Goal: Information Seeking & Learning: Learn about a topic

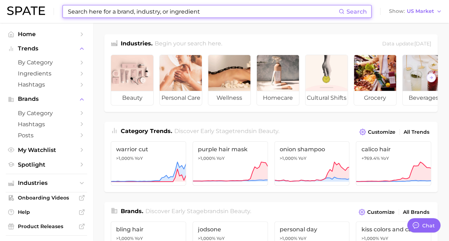
click at [210, 14] on input at bounding box center [202, 11] width 271 height 12
click at [276, 12] on input at bounding box center [202, 11] width 271 height 12
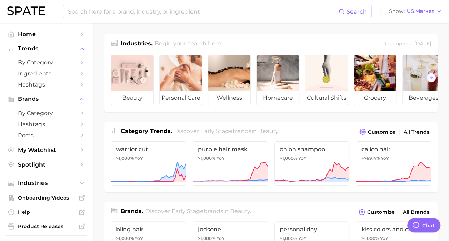
click at [175, 9] on input at bounding box center [202, 11] width 271 height 12
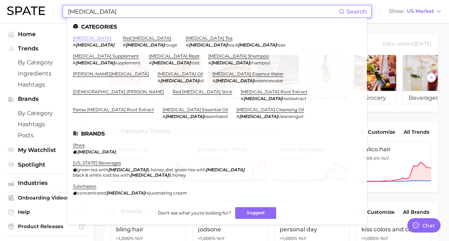
type input "[MEDICAL_DATA]"
click at [86, 37] on link "[MEDICAL_DATA]" at bounding box center [92, 37] width 39 height 5
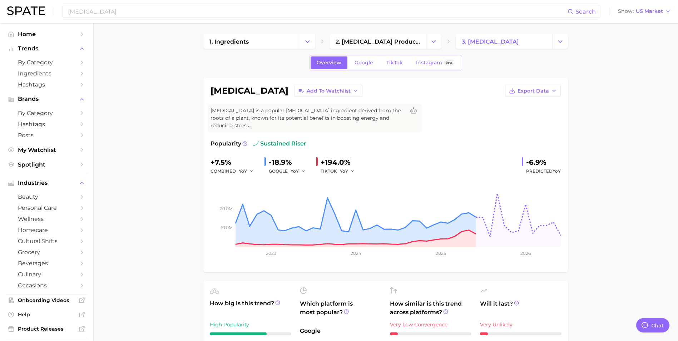
click at [454, 88] on icon "button" at bounding box center [554, 91] width 6 height 6
click at [454, 116] on span "Time Series Image" at bounding box center [518, 117] width 48 height 6
type textarea "x"
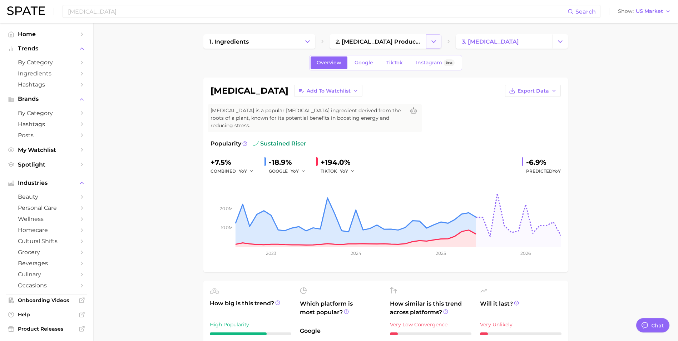
click at [433, 40] on icon "Change Category" at bounding box center [434, 42] width 8 height 8
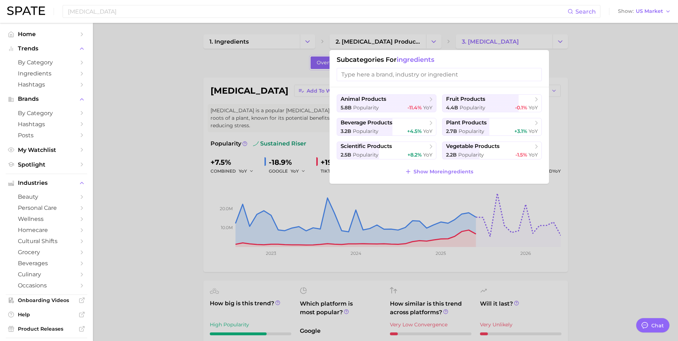
click at [159, 159] on div at bounding box center [339, 170] width 678 height 341
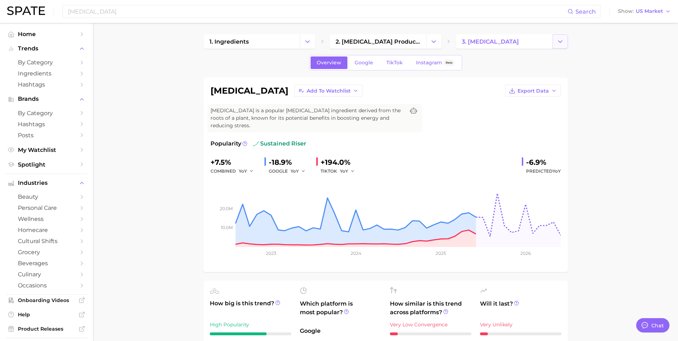
click at [454, 42] on icon "Change Category" at bounding box center [560, 42] width 8 height 8
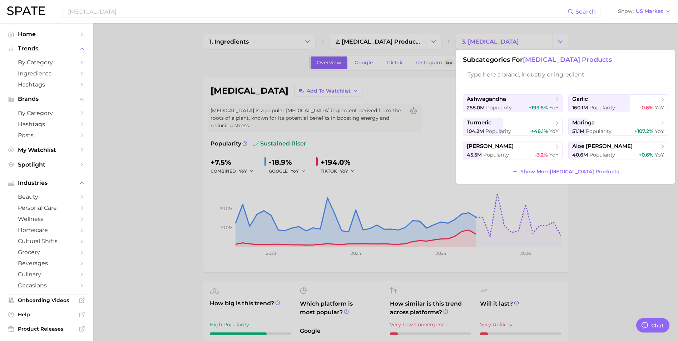
drag, startPoint x: 644, startPoint y: 213, endPoint x: 629, endPoint y: 209, distance: 15.9
click at [454, 214] on div at bounding box center [339, 170] width 678 height 341
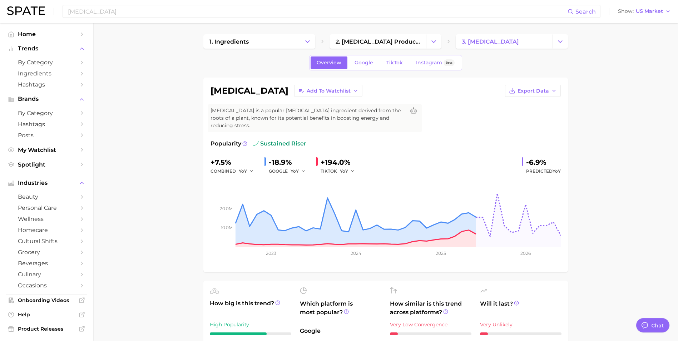
click at [315, 40] on button "Change Category" at bounding box center [307, 41] width 15 height 14
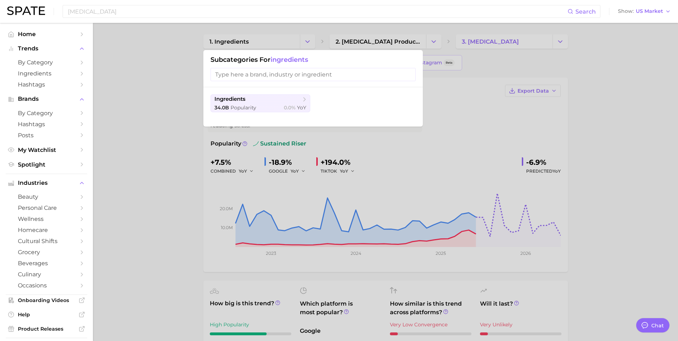
click at [353, 74] on input "search" at bounding box center [312, 74] width 205 height 13
drag, startPoint x: 635, startPoint y: 70, endPoint x: 522, endPoint y: 55, distance: 114.3
click at [454, 70] on div at bounding box center [339, 170] width 678 height 341
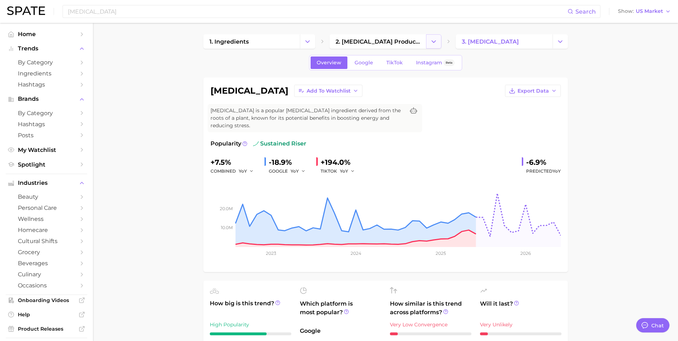
click at [433, 41] on icon "Change Category" at bounding box center [434, 42] width 8 height 8
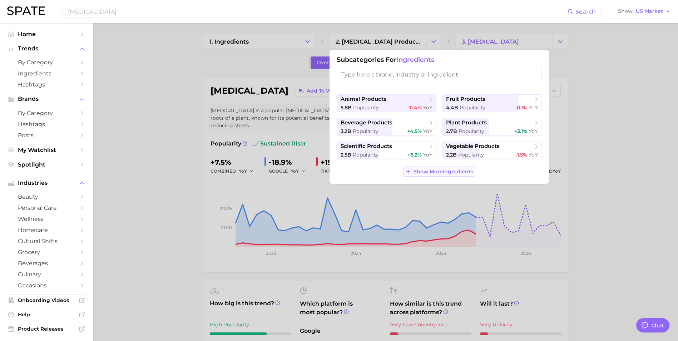
click at [434, 172] on span "Show More ingredients" at bounding box center [443, 172] width 60 height 6
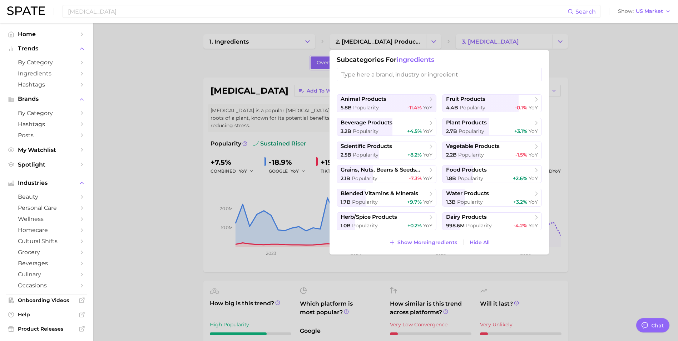
click at [454, 240] on div at bounding box center [339, 170] width 678 height 341
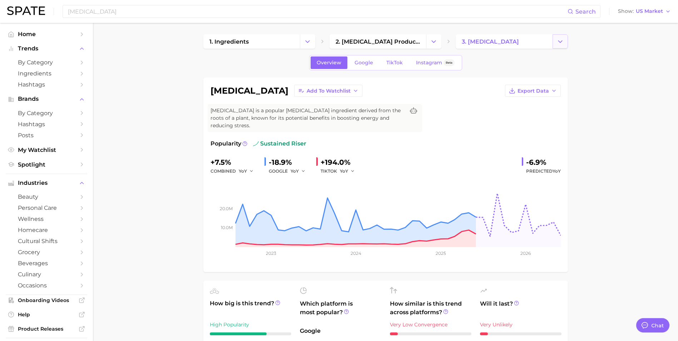
click at [454, 46] on button "Change Category" at bounding box center [559, 41] width 15 height 14
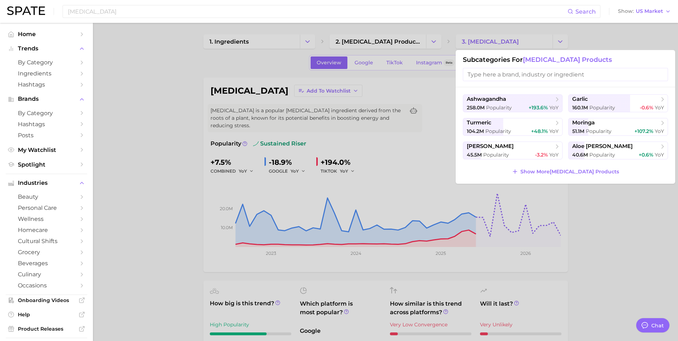
click at [175, 68] on div at bounding box center [339, 170] width 678 height 341
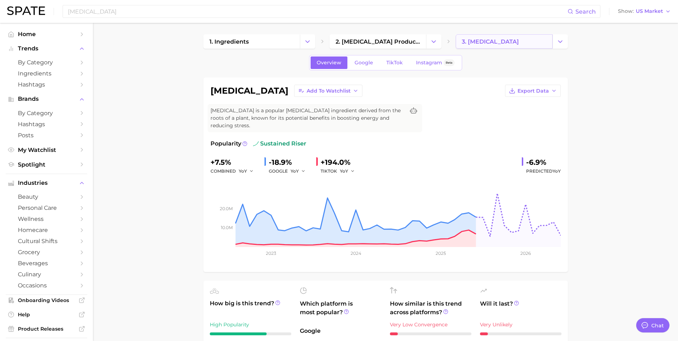
click at [454, 44] on link "3. [MEDICAL_DATA]" at bounding box center [503, 41] width 96 height 14
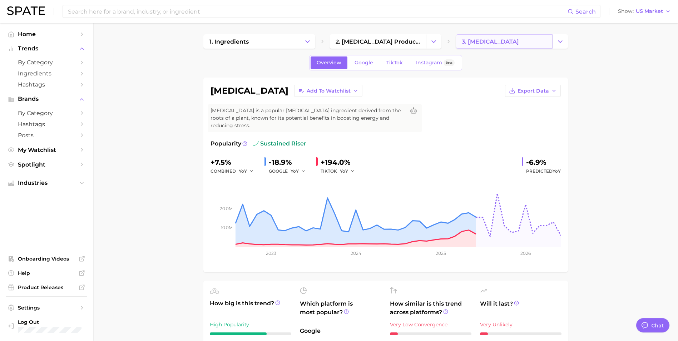
click at [454, 46] on link "3. [MEDICAL_DATA]" at bounding box center [503, 41] width 96 height 14
click at [454, 39] on icon "Change Category" at bounding box center [560, 42] width 8 height 8
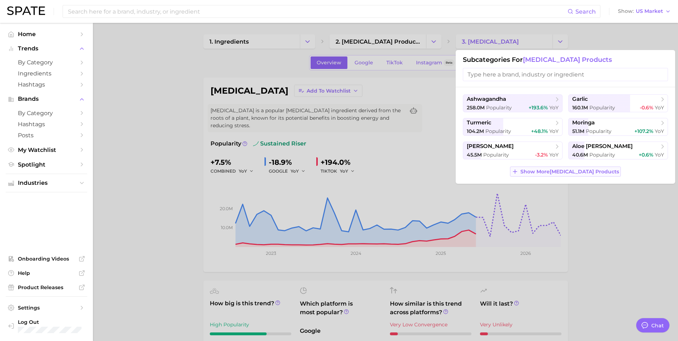
click at [454, 170] on span "Show More [MEDICAL_DATA] products" at bounding box center [569, 172] width 99 height 6
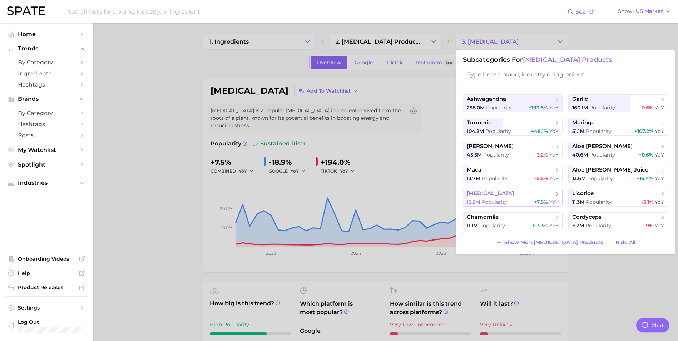
click at [454, 199] on div "13.2m Popularity +7.5% YoY" at bounding box center [513, 202] width 92 height 7
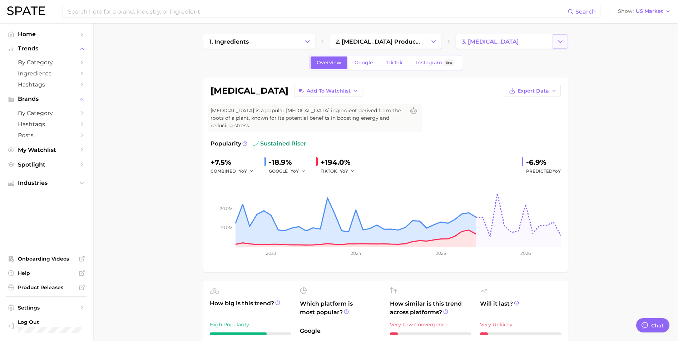
click at [454, 36] on button "Change Category" at bounding box center [559, 41] width 15 height 14
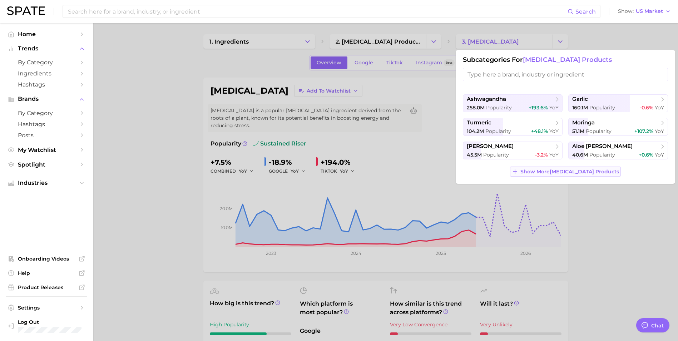
click at [454, 172] on span "Show More [MEDICAL_DATA] products" at bounding box center [569, 172] width 99 height 6
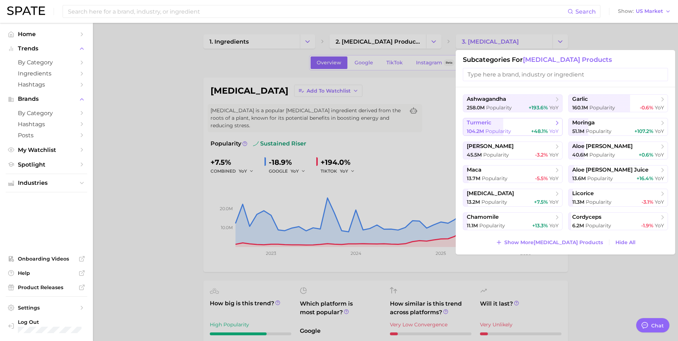
click at [454, 122] on span "turmeric" at bounding box center [510, 122] width 87 height 7
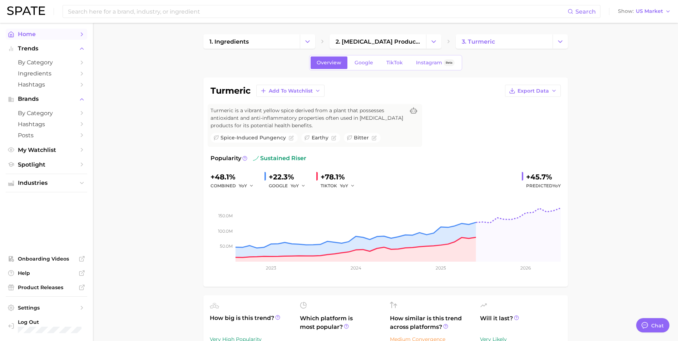
click at [34, 33] on span "Home" at bounding box center [46, 34] width 57 height 7
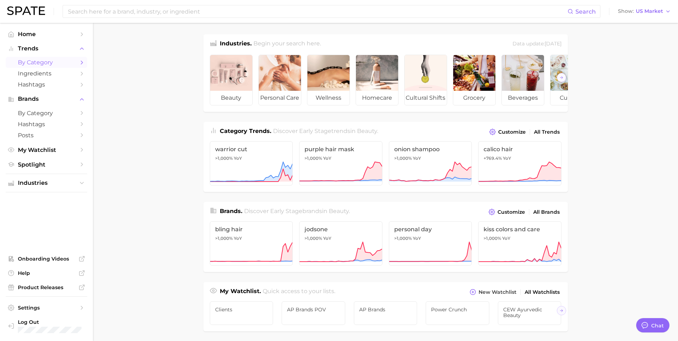
click at [35, 61] on span "by Category" at bounding box center [46, 62] width 57 height 7
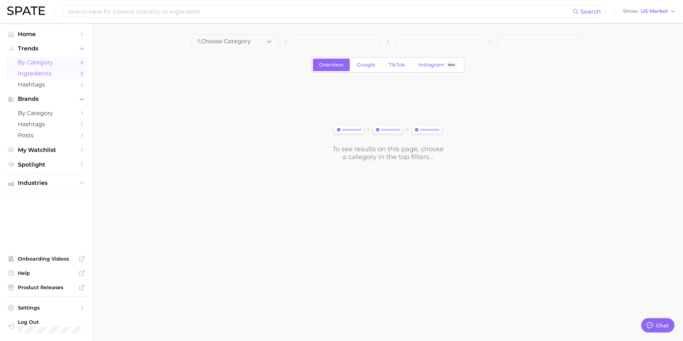
click at [37, 74] on span "Ingredients" at bounding box center [46, 73] width 57 height 7
click at [265, 39] on button "1. Choose Category" at bounding box center [235, 41] width 88 height 14
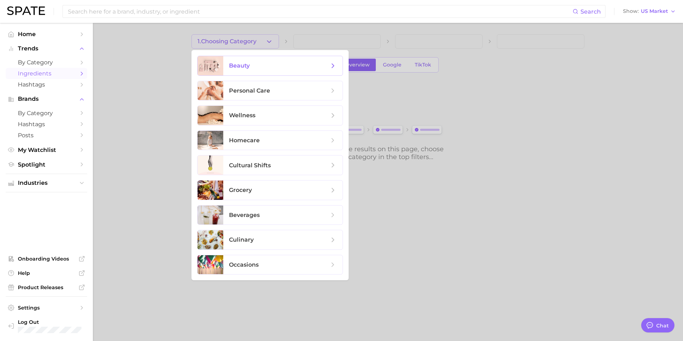
click at [285, 67] on span "beauty" at bounding box center [279, 66] width 100 height 8
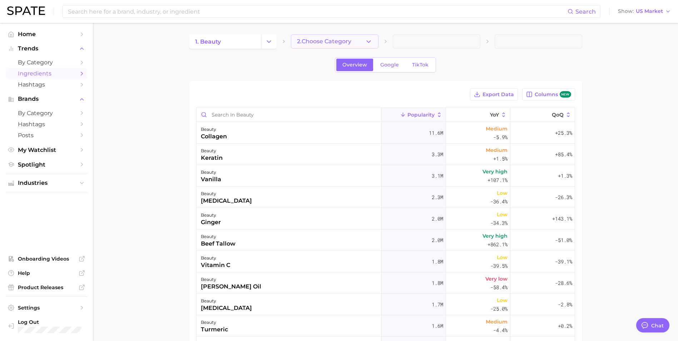
click at [366, 41] on icon "button" at bounding box center [369, 42] width 8 height 8
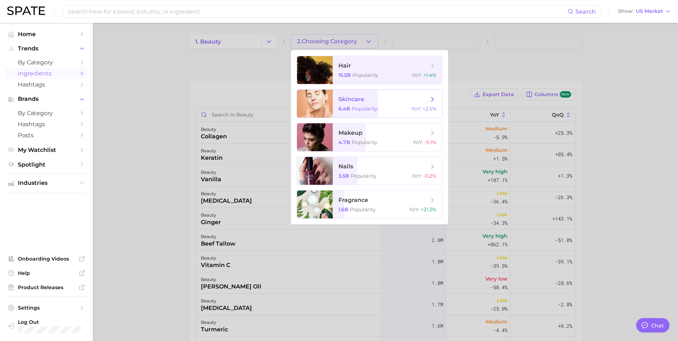
click at [379, 91] on span "skincare 6.4b Popularity YoY : +2.5%" at bounding box center [387, 104] width 109 height 28
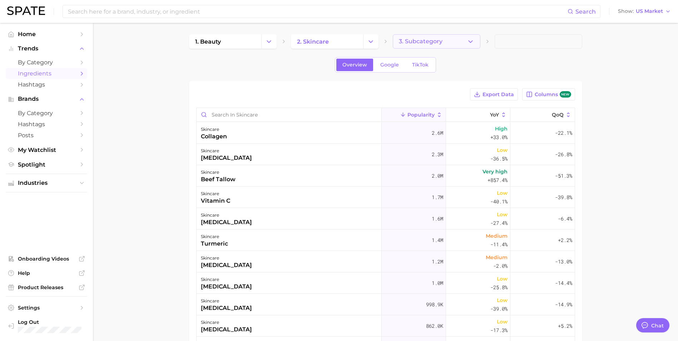
click at [454, 40] on button "3. Subcategory" at bounding box center [437, 41] width 88 height 14
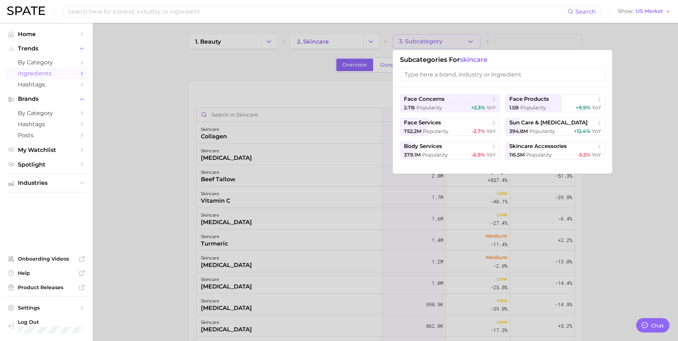
click at [136, 202] on div at bounding box center [339, 170] width 678 height 341
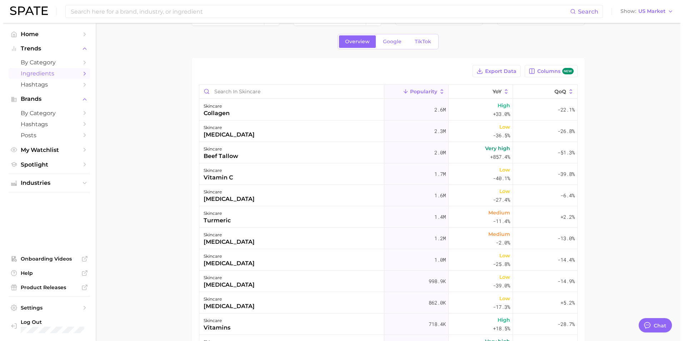
scroll to position [36, 0]
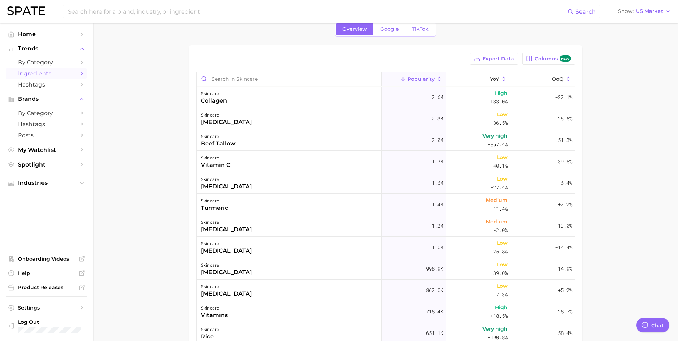
click at [454, 51] on div "Export Data Columns new Popularity YoY QoQ skincare collagen 2.6m High +33.0% -…" at bounding box center [385, 232] width 393 height 374
click at [454, 60] on span "Export Data" at bounding box center [497, 59] width 31 height 6
click at [454, 96] on main "1. beauty 2. skincare 3. Subcategory Overview Google TikTok Export Data Columns…" at bounding box center [385, 221] width 585 height 468
click at [348, 100] on div "skincare collagen" at bounding box center [288, 96] width 185 height 21
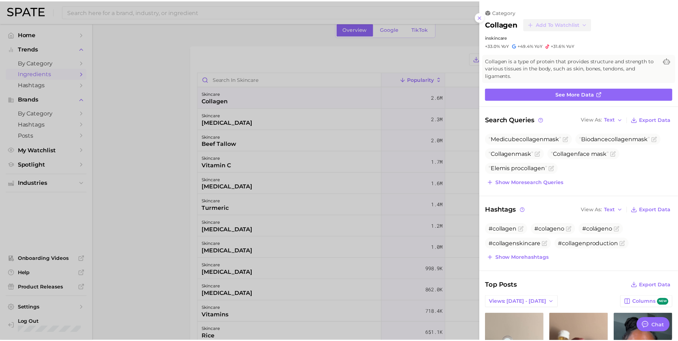
scroll to position [0, 0]
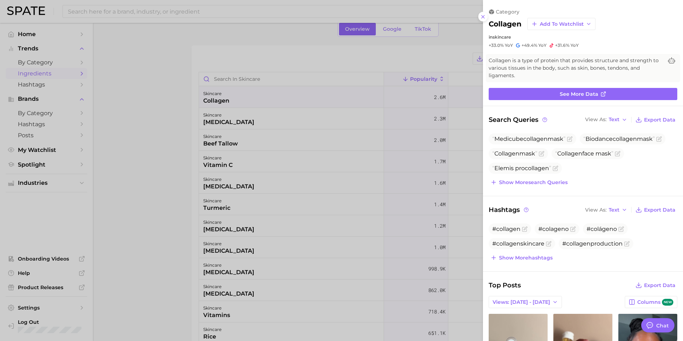
click at [148, 228] on div at bounding box center [341, 170] width 683 height 341
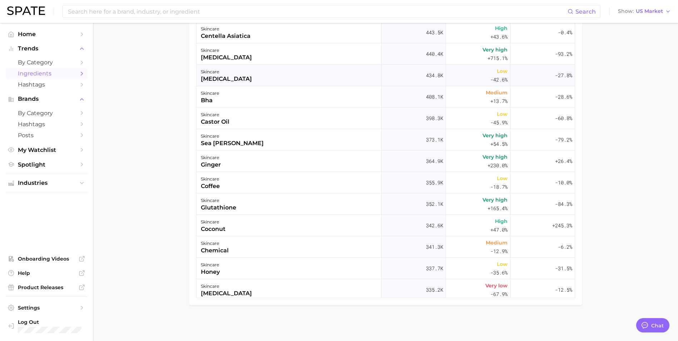
scroll to position [393, 0]
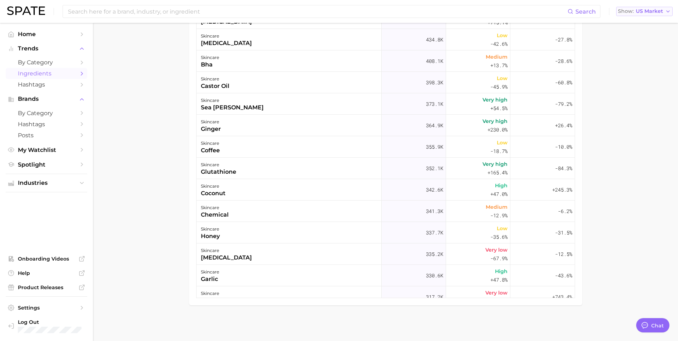
click at [454, 16] on button "Show US Market" at bounding box center [644, 11] width 56 height 9
click at [454, 75] on main "1. beauty 2. skincare 3. Subcategory Overview Google TikTok Export Data Columns…" at bounding box center [385, 106] width 585 height 468
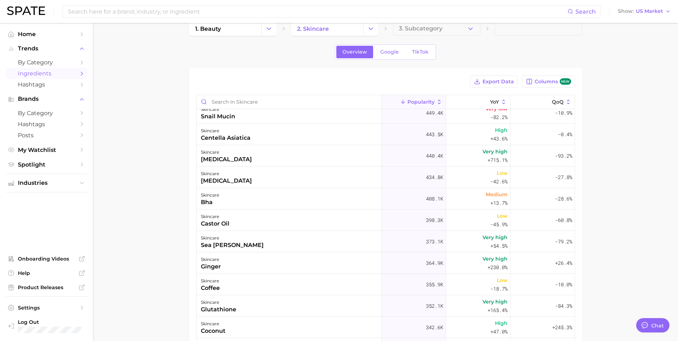
scroll to position [0, 0]
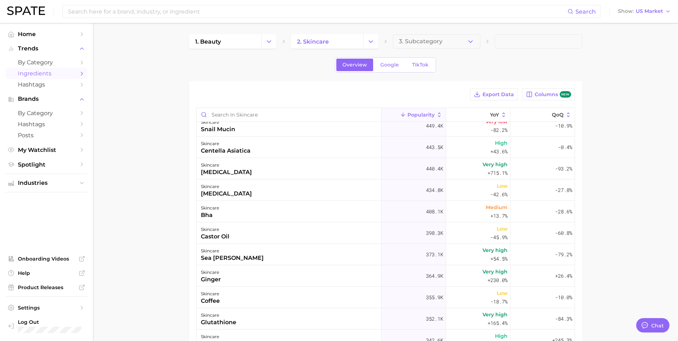
click at [121, 172] on main "1. beauty 2. skincare 3. Subcategory Overview Google TikTok Export Data Columns…" at bounding box center [385, 257] width 585 height 468
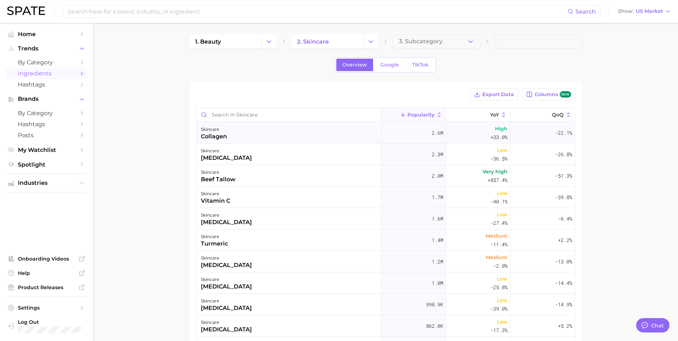
click at [454, 132] on div "-22.1%" at bounding box center [542, 132] width 64 height 21
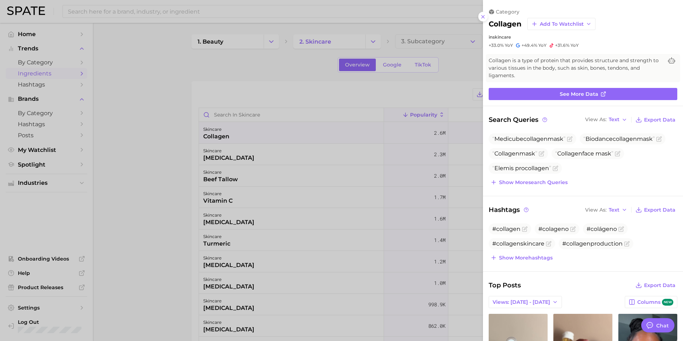
click at [454, 101] on div "category collagen Add to Watchlist in skincare +33.0% YoY +49.4% YoY +31.6% YoY…" at bounding box center [583, 310] width 200 height 620
click at [454, 95] on span "See more data" at bounding box center [579, 94] width 39 height 6
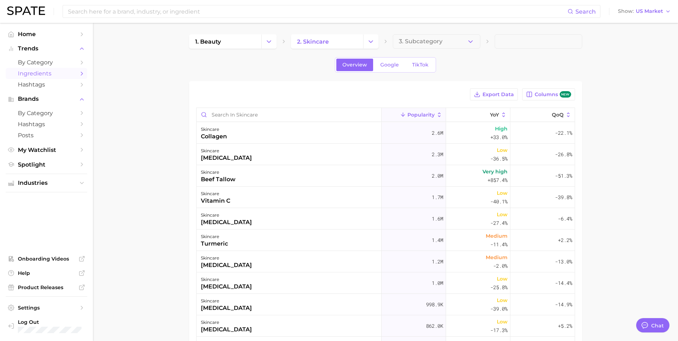
click at [454, 49] on div "1. beauty 2. skincare 3. Subcategory Overview Google TikTok Export Data Columns…" at bounding box center [385, 244] width 393 height 421
click at [454, 42] on icon "button" at bounding box center [471, 42] width 8 height 8
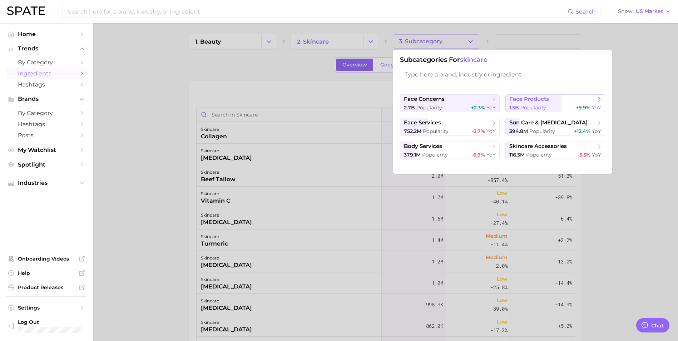
click at [454, 103] on button "face products 1.5b Popularity +9.9% YoY" at bounding box center [555, 103] width 100 height 18
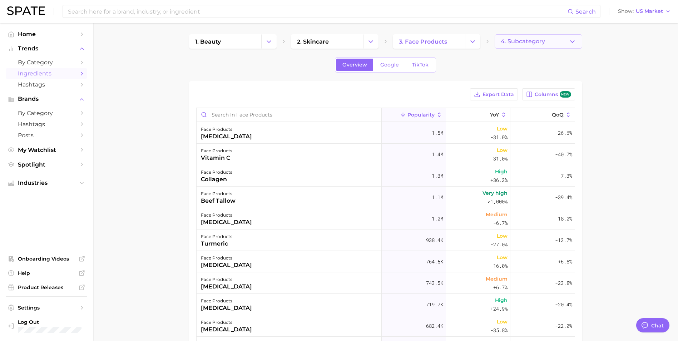
click at [454, 44] on button "4. Subcategory" at bounding box center [538, 41] width 88 height 14
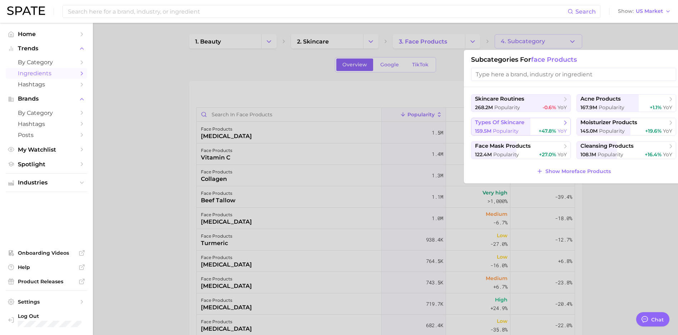
click at [454, 130] on div "159.5m Popularity +47.8% YoY" at bounding box center [521, 131] width 92 height 7
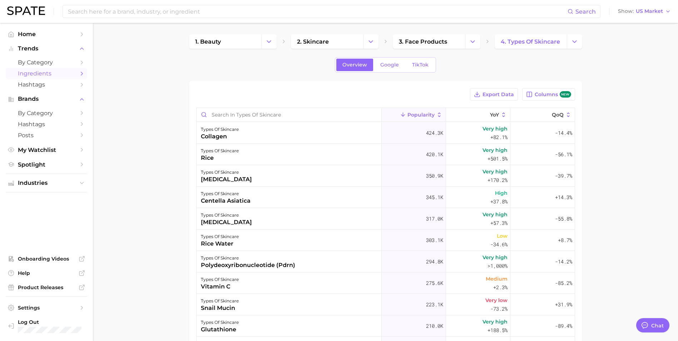
drag, startPoint x: 507, startPoint y: 38, endPoint x: 634, endPoint y: 50, distance: 127.7
click at [454, 53] on main "1. beauty 2. skincare 3. face products 4. types of skincare Overview Google Tik…" at bounding box center [385, 257] width 585 height 468
click at [454, 39] on icon "Change Category" at bounding box center [574, 42] width 8 height 8
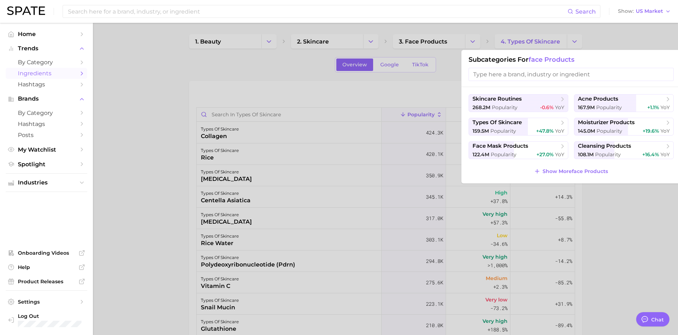
click at [454, 57] on span "face products" at bounding box center [551, 60] width 46 height 8
click at [454, 59] on h1 "Subcategories for face products" at bounding box center [570, 60] width 205 height 8
click at [454, 173] on span "Show More face products" at bounding box center [574, 172] width 65 height 6
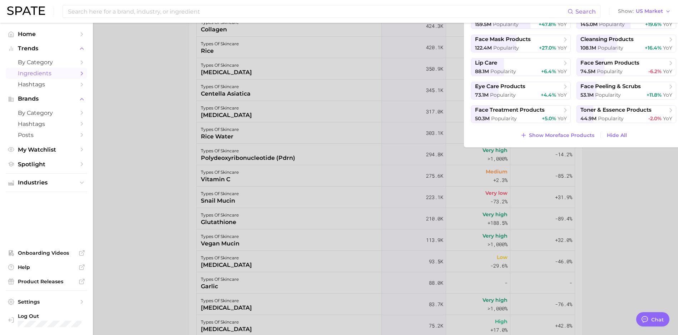
scroll to position [107, 0]
click at [454, 133] on span "Hide All" at bounding box center [617, 135] width 20 height 6
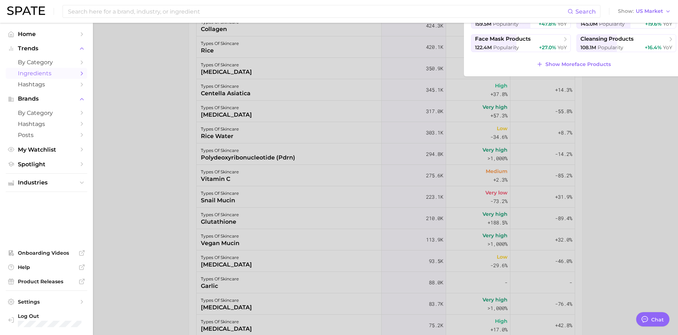
click at [454, 161] on div at bounding box center [339, 167] width 678 height 335
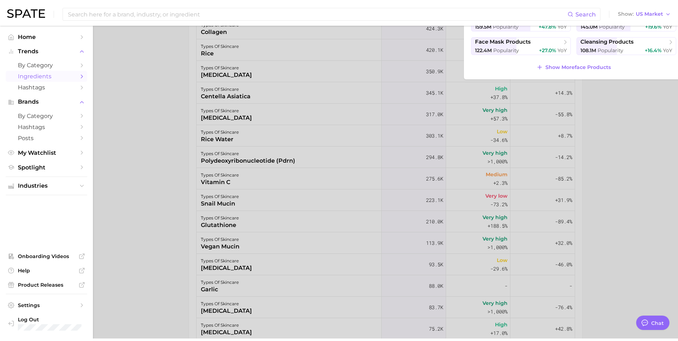
scroll to position [0, 0]
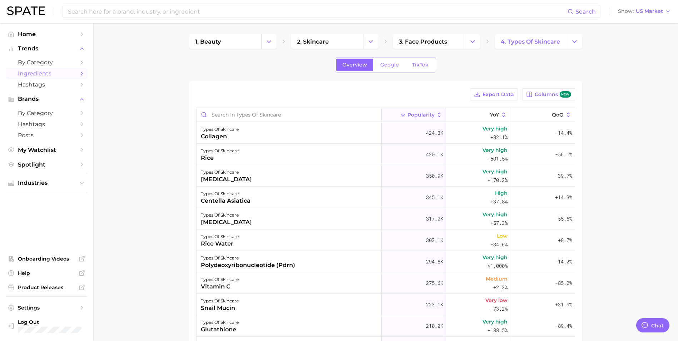
click at [454, 43] on polyline at bounding box center [487, 41] width 1 height 3
click at [454, 40] on span "4. types of skincare" at bounding box center [529, 41] width 59 height 7
click at [454, 38] on div "1. beauty 2. skincare 3. face products 4. types of skincare" at bounding box center [385, 41] width 393 height 14
drag, startPoint x: 513, startPoint y: 42, endPoint x: 588, endPoint y: 41, distance: 75.0
click at [454, 41] on main "1. beauty 2. skincare 3. face products 4. types of skincare Overview Google Tik…" at bounding box center [385, 257] width 585 height 468
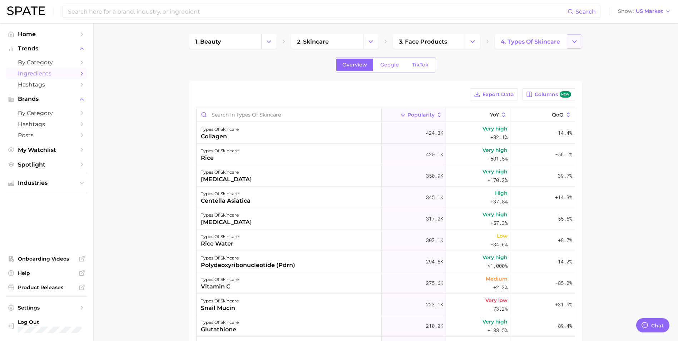
click at [454, 40] on polyline "Change Category" at bounding box center [574, 41] width 4 height 2
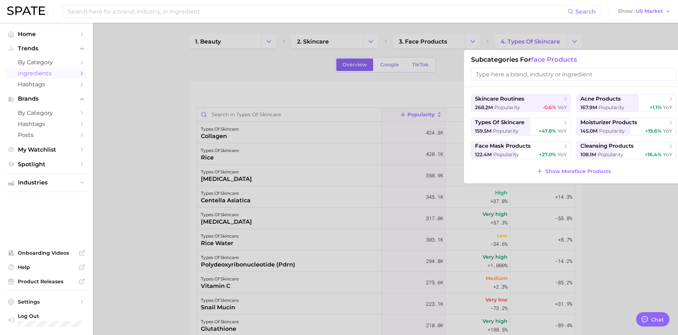
click at [454, 62] on span "face products" at bounding box center [554, 60] width 46 height 8
drag, startPoint x: 660, startPoint y: 246, endPoint x: 650, endPoint y: 243, distance: 10.3
click at [454, 240] on div at bounding box center [339, 167] width 678 height 335
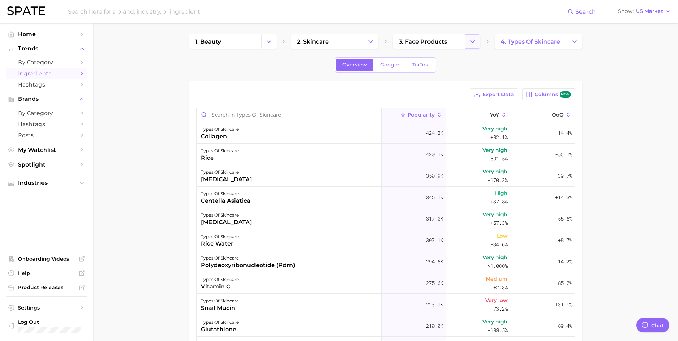
click at [454, 41] on button "Change Category" at bounding box center [472, 41] width 15 height 14
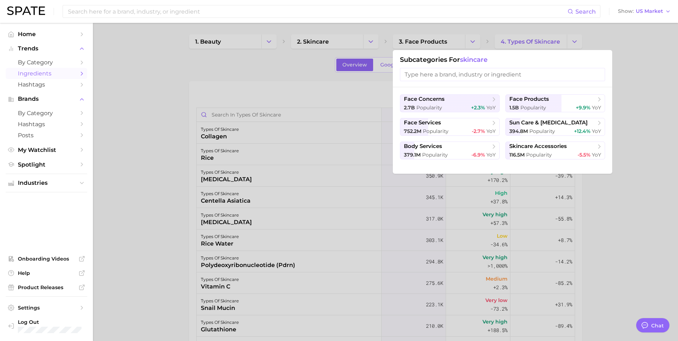
drag, startPoint x: 173, startPoint y: 159, endPoint x: 167, endPoint y: 166, distance: 8.8
click at [172, 160] on div at bounding box center [339, 170] width 678 height 341
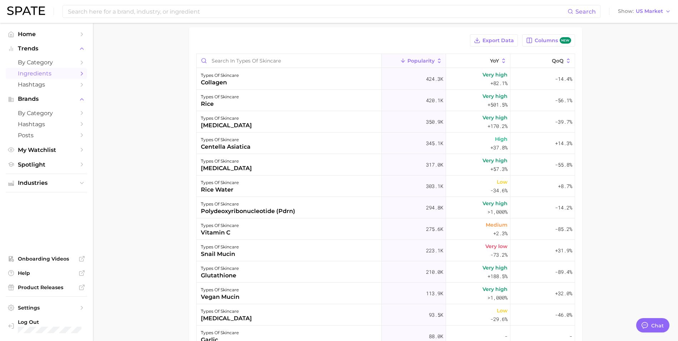
scroll to position [71, 0]
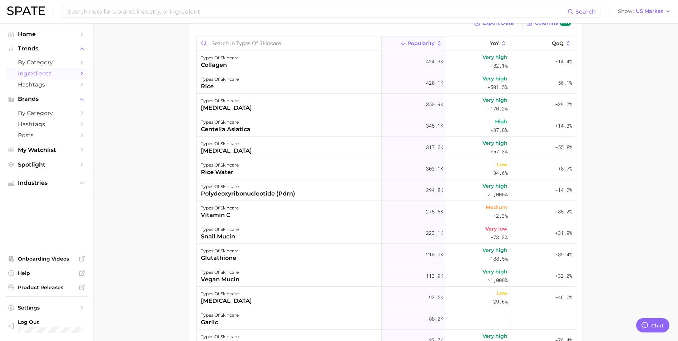
click at [171, 172] on main "1. beauty 2. skincare 3. face products 4. types of skincare Overview Google Tik…" at bounding box center [385, 185] width 585 height 468
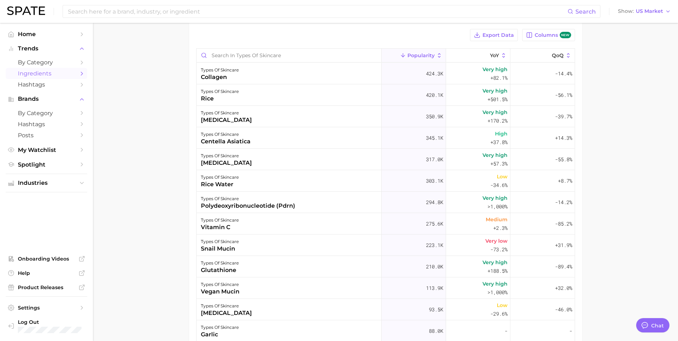
scroll to position [0, 0]
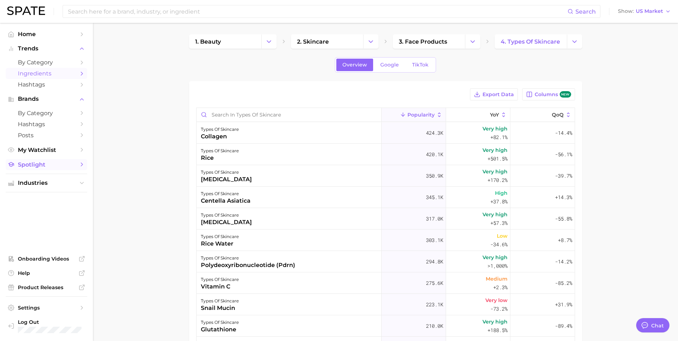
click at [27, 163] on span "Spotlight" at bounding box center [46, 164] width 57 height 7
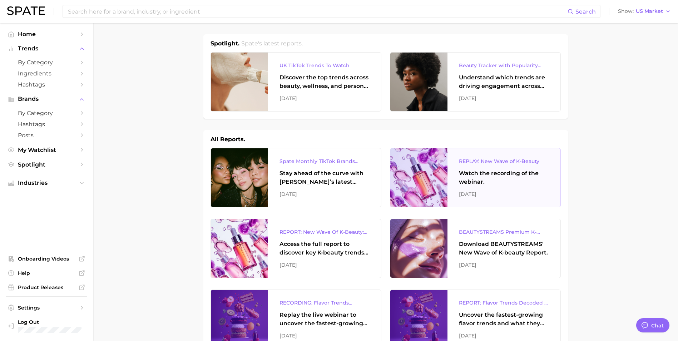
click at [454, 173] on div "Watch the recording of the webinar." at bounding box center [504, 177] width 90 height 17
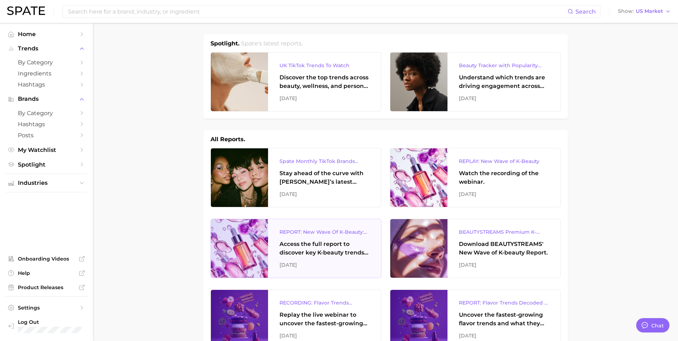
click at [327, 240] on div "Access the full report to discover key K-beauty trends influencing [DATE] beaut…" at bounding box center [324, 248] width 90 height 17
click at [291, 240] on div "REPORT: New Wave Of K-Beauty: [GEOGRAPHIC_DATA]’s Trending Innovations In Skinc…" at bounding box center [324, 248] width 113 height 59
type textarea "x"
